Goal: Check status: Check status

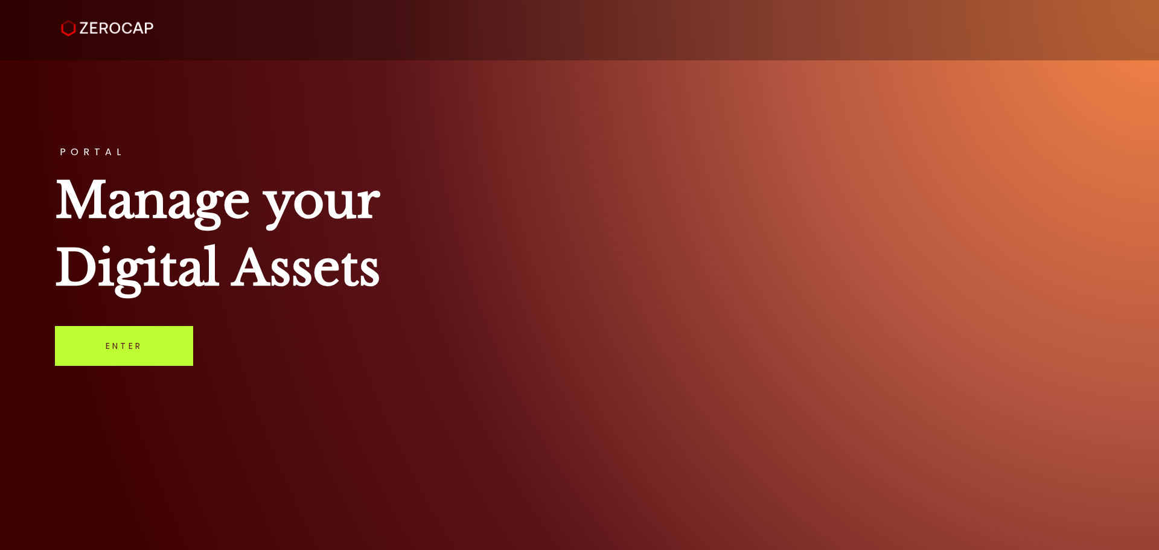
click at [143, 342] on link "Enter" at bounding box center [124, 346] width 138 height 40
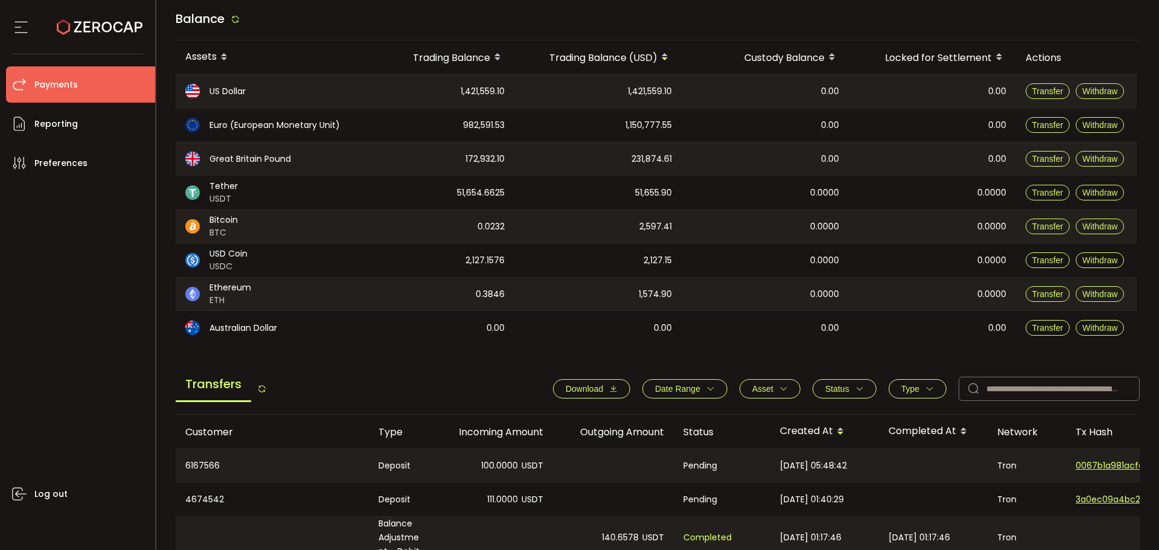
scroll to position [242, 0]
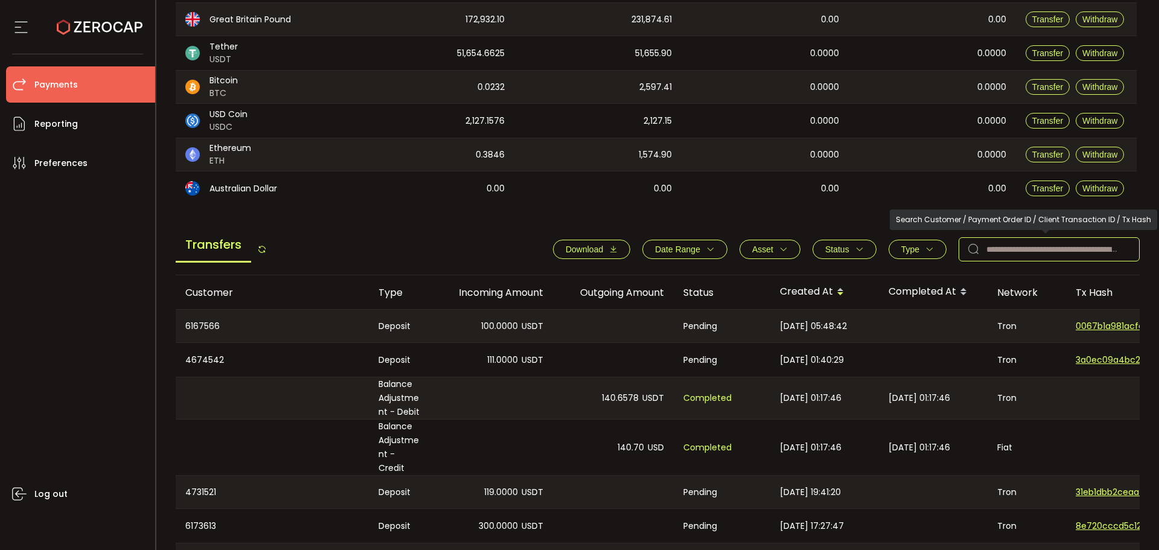
click at [1065, 249] on input "text" at bounding box center [1049, 249] width 181 height 24
paste input "********"
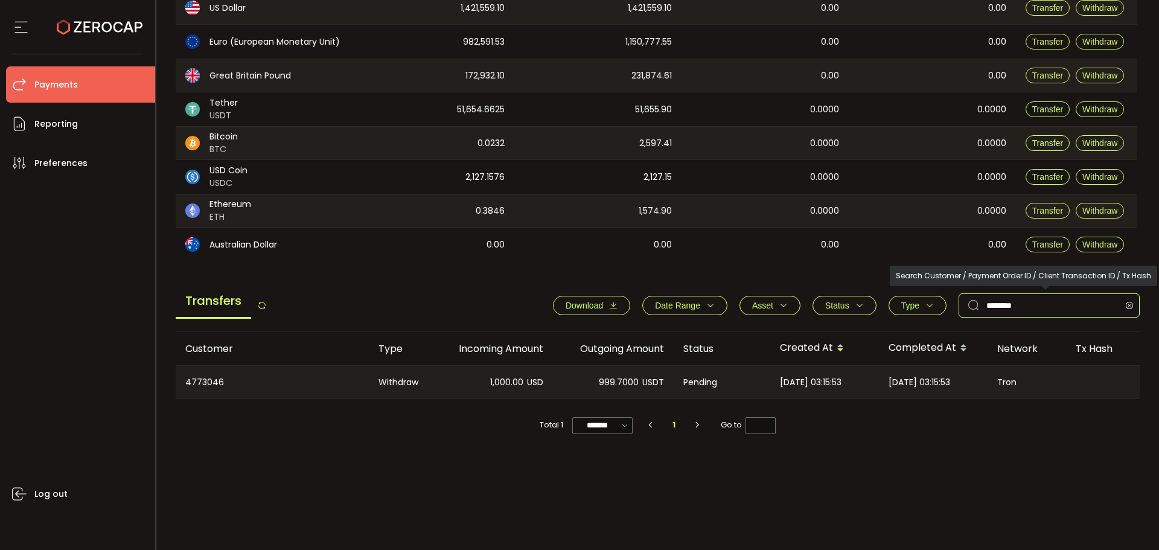
scroll to position [185, 0]
click at [677, 386] on div "Pending" at bounding box center [722, 382] width 97 height 33
click at [684, 386] on span "Pending" at bounding box center [701, 383] width 34 height 14
drag, startPoint x: 499, startPoint y: 397, endPoint x: 509, endPoint y: 398, distance: 10.3
click at [509, 398] on div "1,000.00 USD" at bounding box center [492, 382] width 121 height 33
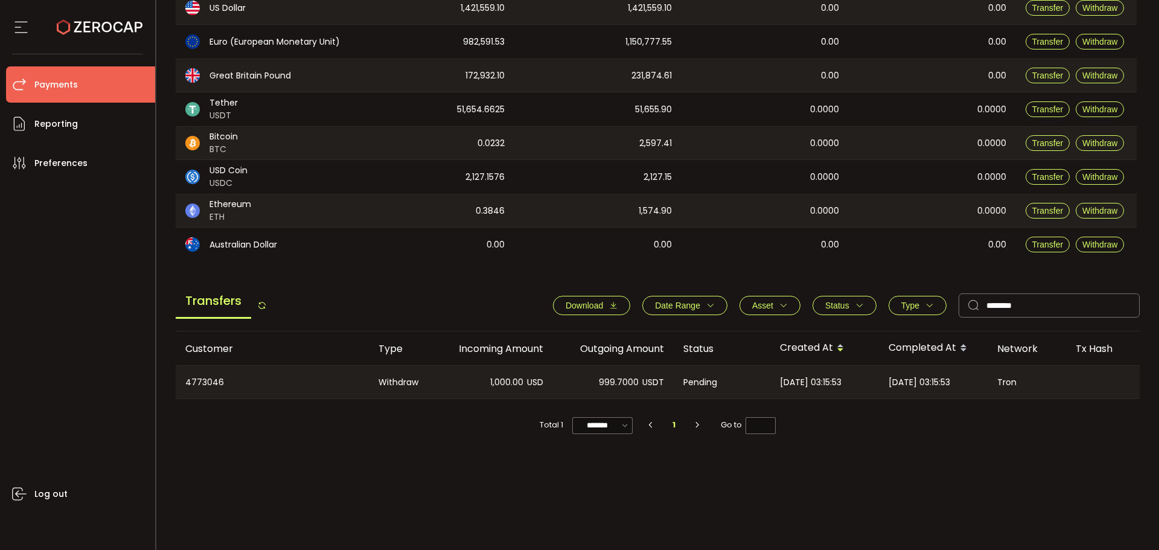
drag, startPoint x: 516, startPoint y: 397, endPoint x: 533, endPoint y: 392, distance: 17.6
click at [533, 392] on div "1,000.00 USD" at bounding box center [492, 382] width 121 height 33
click at [455, 451] on div "Customer Type Incoming Amount Outgoing Amount Status Created At Completed At Ne…" at bounding box center [658, 435] width 965 height 207
drag, startPoint x: 1042, startPoint y: 301, endPoint x: 956, endPoint y: 301, distance: 85.7
click at [970, 304] on div "********" at bounding box center [1049, 305] width 181 height 24
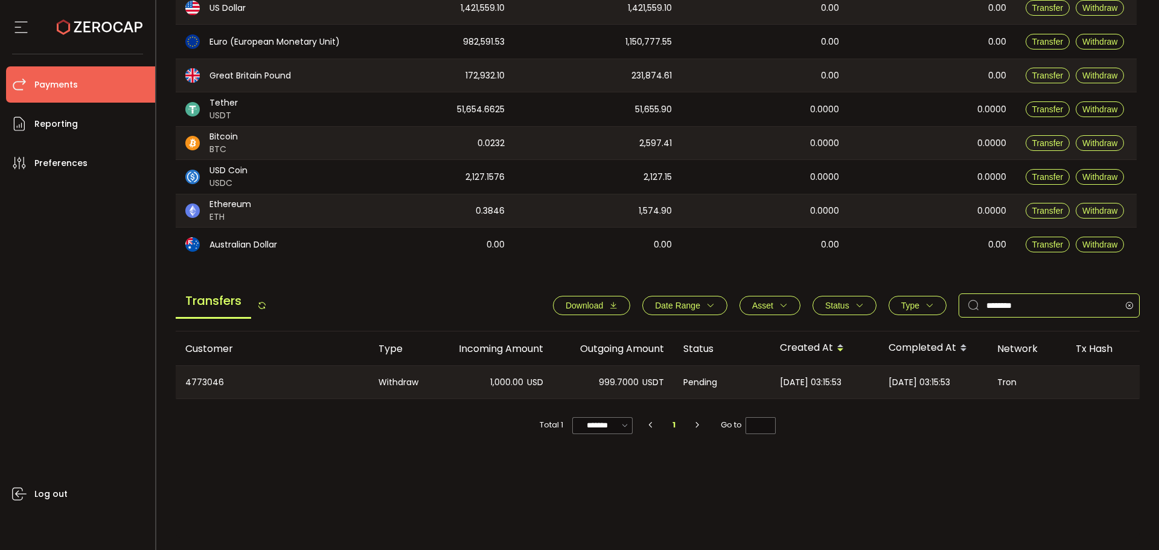
paste input "text"
type input "********"
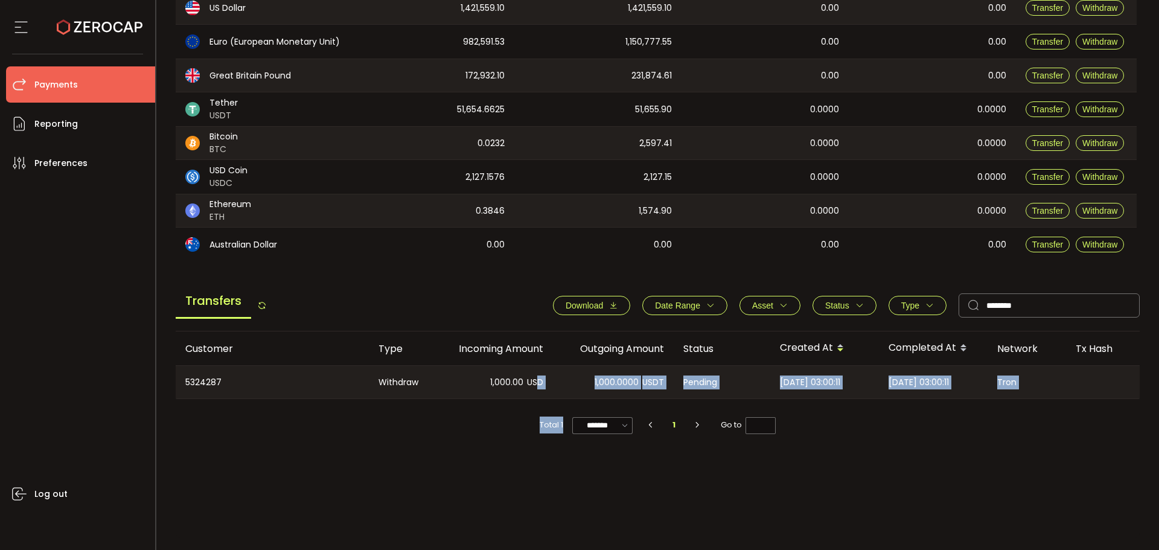
drag, startPoint x: 539, startPoint y: 396, endPoint x: 603, endPoint y: 404, distance: 64.6
click at [591, 403] on div "Customer Type Incoming Amount Outgoing Amount Status Created At Completed At Ne…" at bounding box center [658, 386] width 965 height 108
click at [603, 404] on div "Total 1 ******* 10/page 20/page 50/page 100/page 1 Go to *" at bounding box center [658, 419] width 965 height 40
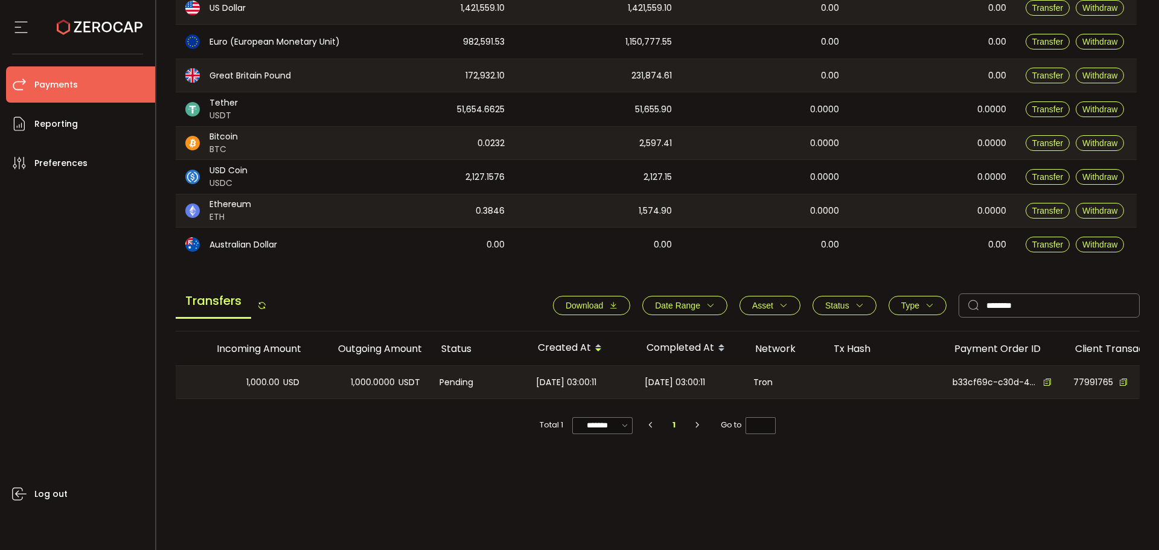
scroll to position [0, 285]
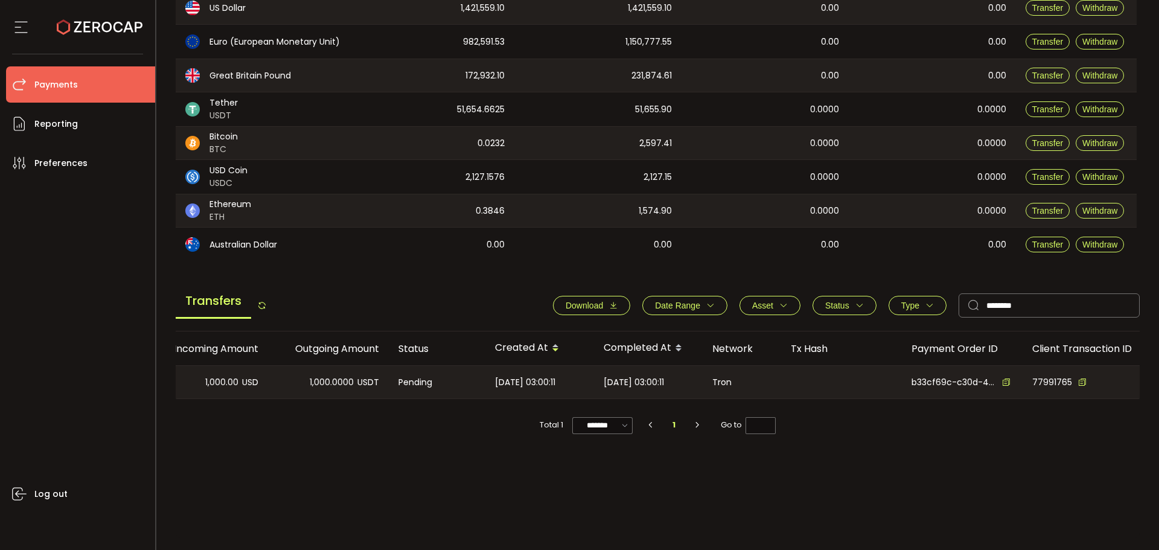
drag, startPoint x: 719, startPoint y: 386, endPoint x: 526, endPoint y: 371, distance: 193.2
click at [526, 371] on tr "5324287 Withdraw 1,000.00 USD 1,000.0000 USDT Pending [DATE] 03:00:11 [DATE] 03…" at bounding box center [526, 382] width 1271 height 34
click at [406, 449] on div "Customer Type Incoming Amount Outgoing Amount Status Created At Completed At Ne…" at bounding box center [658, 435] width 965 height 207
drag, startPoint x: 978, startPoint y: 379, endPoint x: 456, endPoint y: 326, distance: 524.4
click at [563, 332] on div "Customer Type Incoming Amount Outgoing Amount Status Created At Completed At Ne…" at bounding box center [658, 366] width 965 height 68
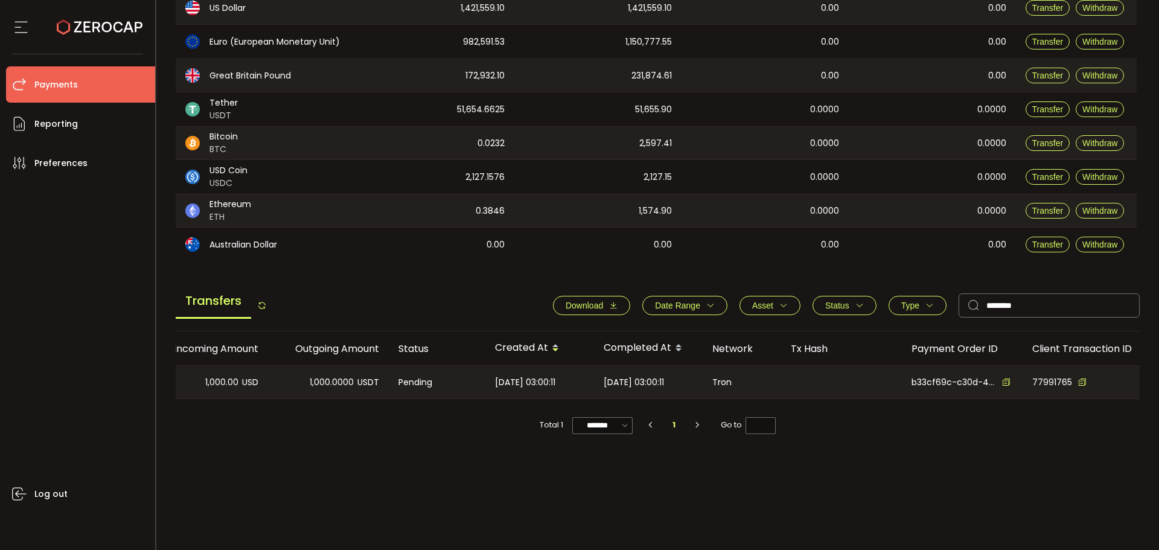
click at [371, 471] on div "Customer Type Incoming Amount Outgoing Amount Status Created At Completed At Ne…" at bounding box center [658, 435] width 965 height 207
